Goal: Navigation & Orientation: Go to known website

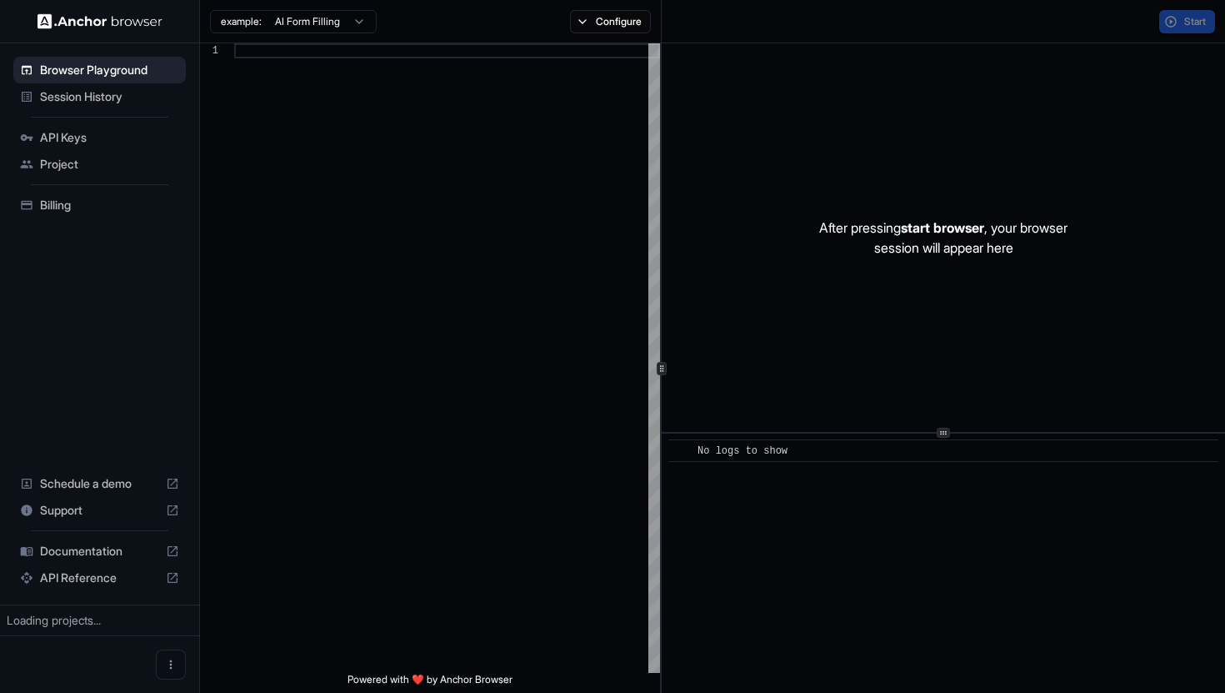
scroll to position [150, 0]
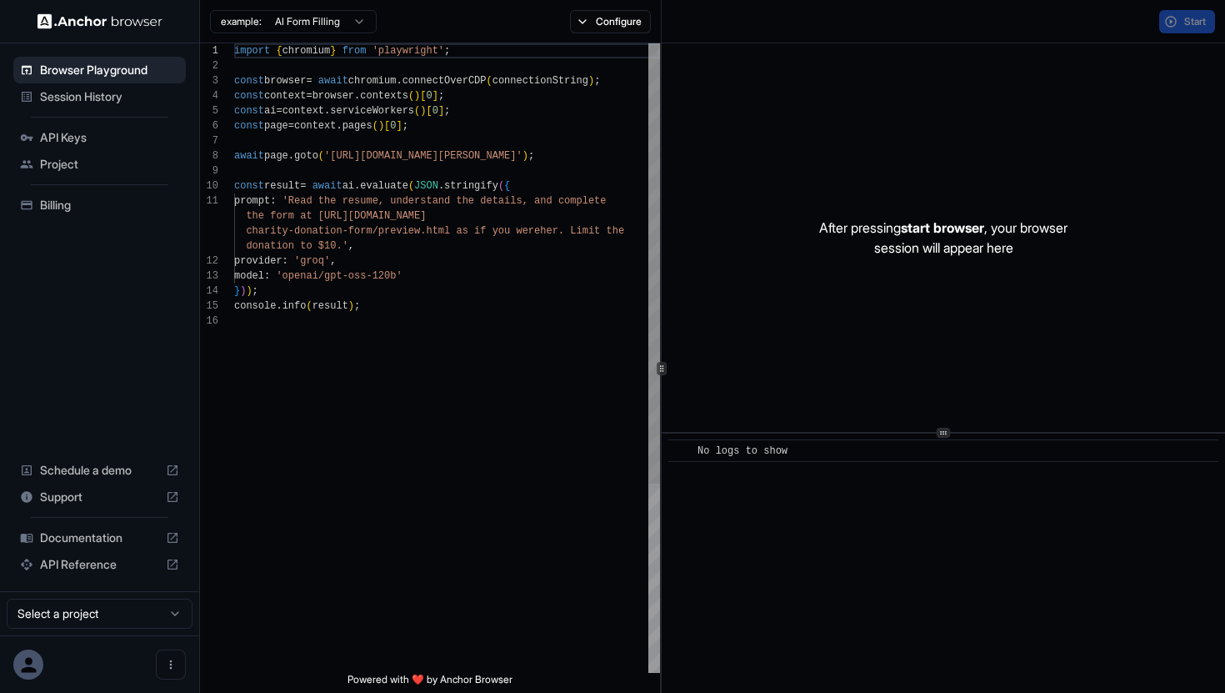
scroll to position [150, 0]
